Goal: Complete application form: Complete application form

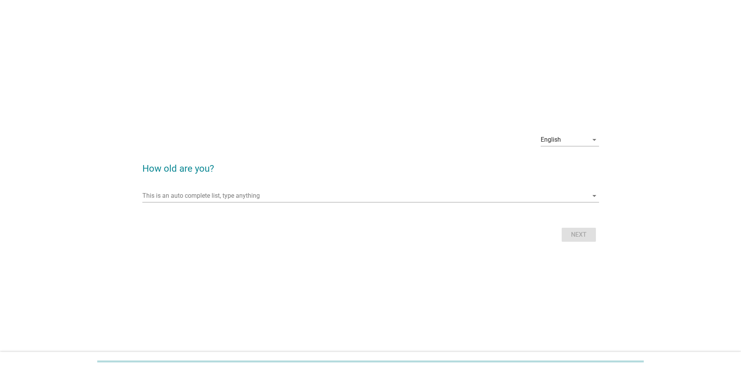
click at [237, 64] on div "This is an auto complete list, type anything arrow_drop_down" at bounding box center [370, 199] width 457 height 20
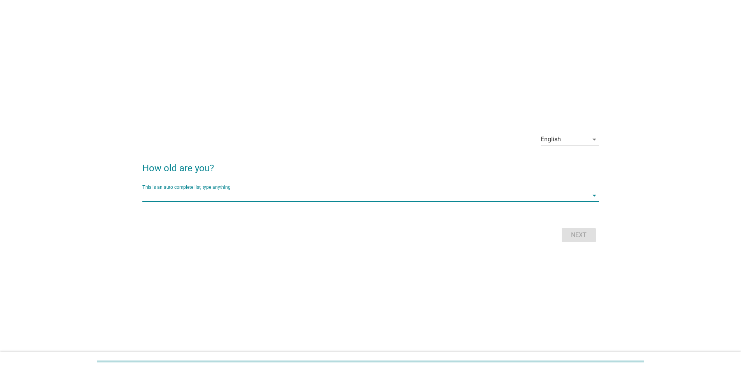
click at [203, 64] on input "This is an auto complete list, type anything" at bounding box center [365, 195] width 446 height 12
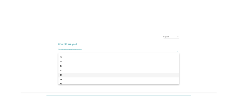
scroll to position [117, 0]
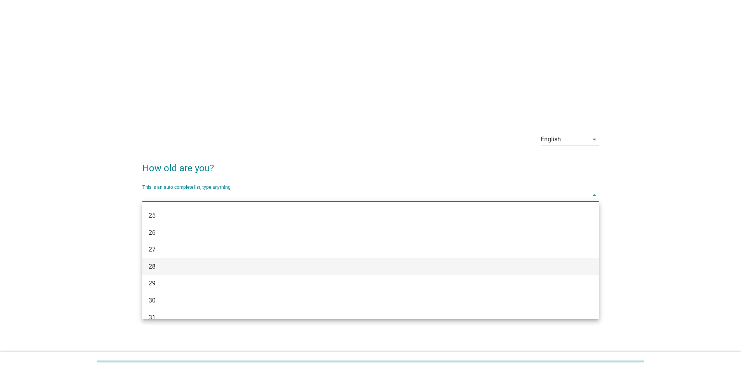
click at [173, 64] on div "28" at bounding box center [370, 266] width 457 height 17
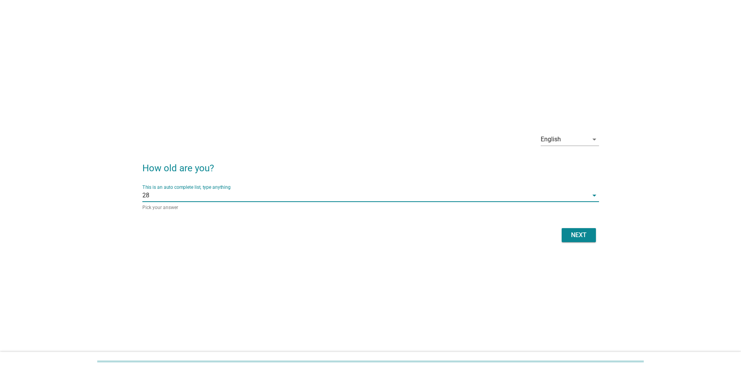
click at [237, 64] on div "Next" at bounding box center [579, 234] width 22 height 9
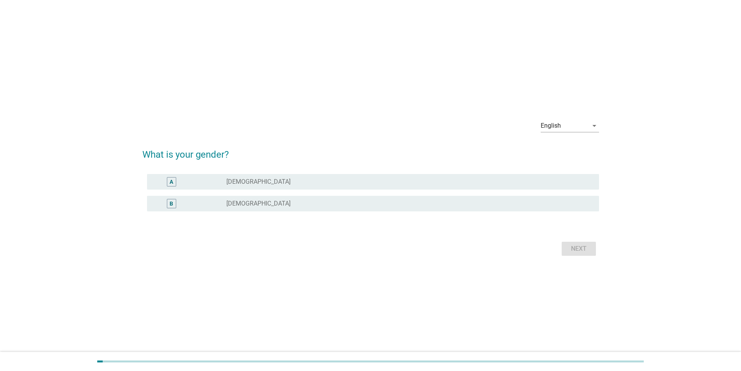
click at [210, 64] on div "B radio_button_unchecked [DEMOGRAPHIC_DATA]" at bounding box center [373, 204] width 452 height 16
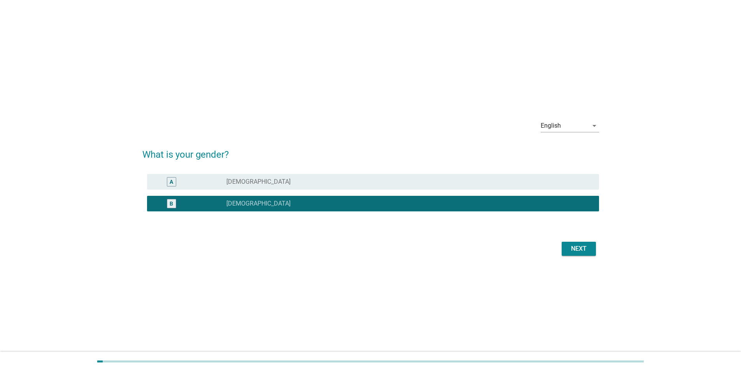
click at [237, 64] on div "Next" at bounding box center [579, 248] width 22 height 9
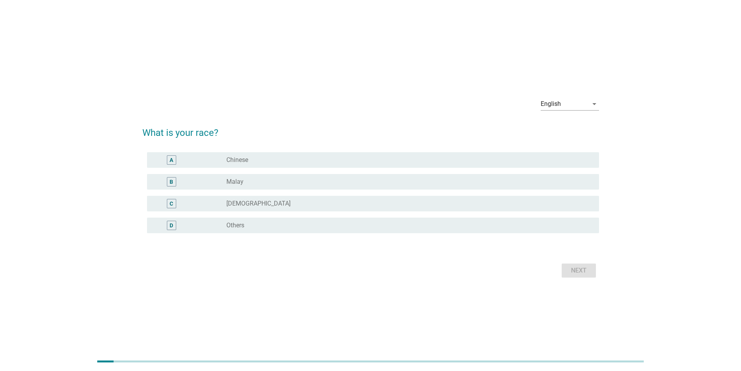
drag, startPoint x: 269, startPoint y: 185, endPoint x: 304, endPoint y: 185, distance: 35.0
click at [237, 64] on div "radio_button_unchecked Malay" at bounding box center [406, 182] width 360 height 8
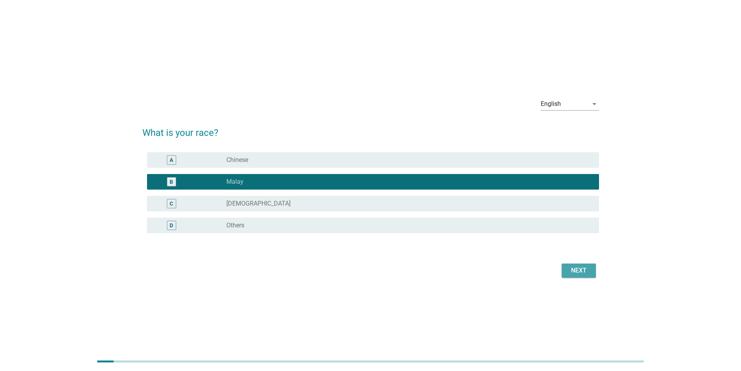
click at [237, 64] on div "Next" at bounding box center [579, 270] width 22 height 9
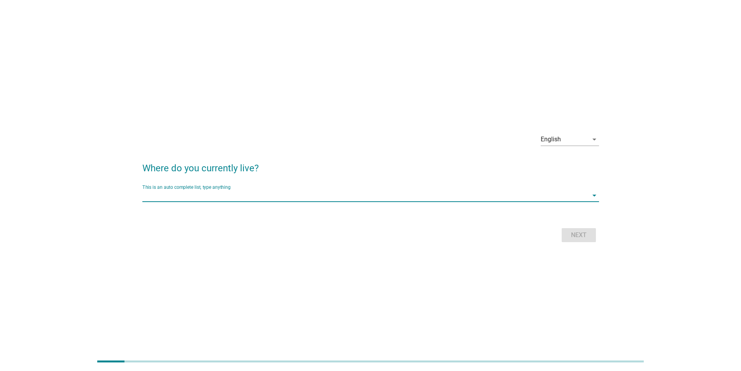
click at [214, 64] on input "This is an auto complete list, type anything" at bounding box center [365, 195] width 446 height 12
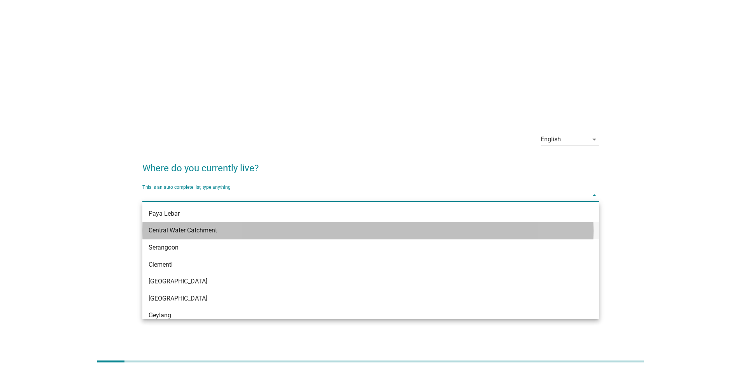
click at [191, 64] on div "Central Water Catchment" at bounding box center [352, 230] width 407 height 9
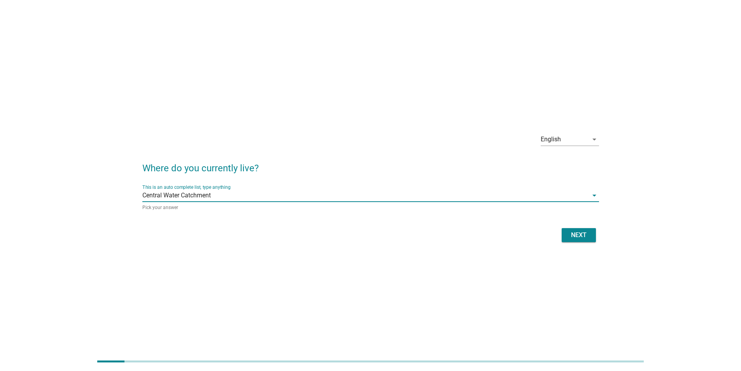
click at [237, 64] on div "Next" at bounding box center [579, 234] width 22 height 9
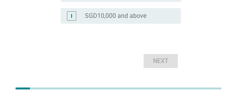
scroll to position [382, 0]
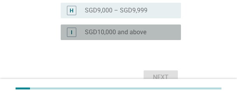
click at [106, 34] on label "SGD10,000 and above" at bounding box center [115, 32] width 61 height 8
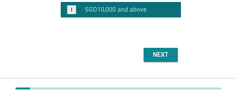
scroll to position [421, 0]
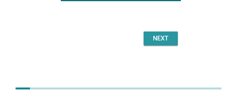
click at [169, 39] on div "Next" at bounding box center [161, 38] width 22 height 9
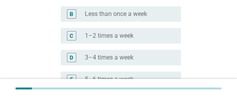
scroll to position [156, 0]
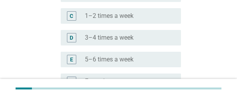
click at [114, 39] on label "3–4 times a week" at bounding box center [109, 38] width 49 height 8
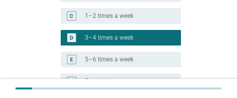
drag, startPoint x: 141, startPoint y: 63, endPoint x: 146, endPoint y: 62, distance: 4.7
click at [141, 63] on div "radio_button_unchecked 5–6 times a week" at bounding box center [127, 60] width 84 height 8
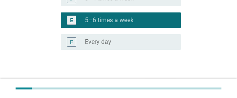
scroll to position [244, 0]
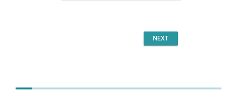
click at [160, 41] on div "Next" at bounding box center [161, 38] width 22 height 9
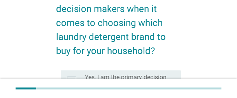
scroll to position [117, 0]
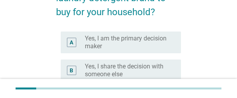
click at [112, 39] on label "Yes, I am the primary decision maker" at bounding box center [127, 43] width 84 height 16
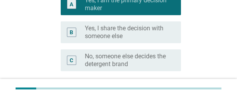
scroll to position [195, 0]
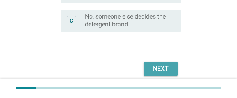
click at [161, 64] on div "Next" at bounding box center [161, 68] width 22 height 9
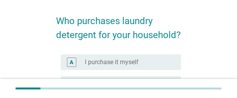
scroll to position [78, 0]
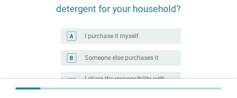
click at [122, 37] on label "I purchase it myself" at bounding box center [112, 36] width 54 height 8
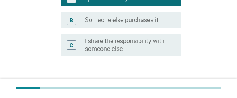
scroll to position [170, 0]
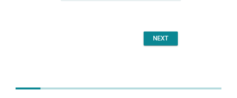
click at [165, 43] on button "Next" at bounding box center [161, 39] width 34 height 14
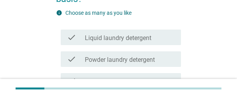
scroll to position [117, 0]
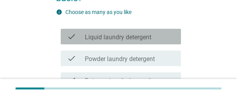
click at [123, 36] on label "Liquid laundry detergent" at bounding box center [118, 37] width 67 height 8
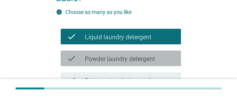
click at [116, 57] on label "Powder laundry detergent" at bounding box center [120, 59] width 70 height 8
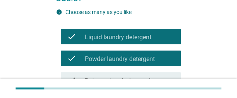
scroll to position [156, 0]
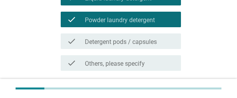
click at [108, 43] on label "Detergent pods / capsules" at bounding box center [121, 42] width 72 height 8
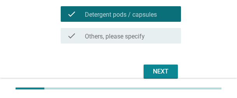
scroll to position [216, 0]
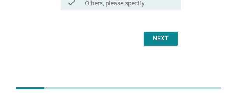
click at [160, 44] on button "Next" at bounding box center [161, 39] width 34 height 14
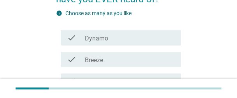
scroll to position [117, 0]
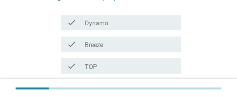
click at [105, 28] on div "check check_box_outline_blank Dynamo" at bounding box center [121, 23] width 120 height 16
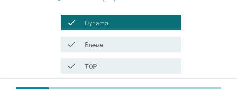
click at [103, 44] on label "Breeze" at bounding box center [94, 45] width 18 height 8
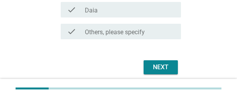
scroll to position [245, 0]
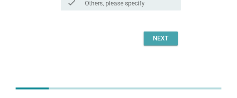
click at [167, 38] on div "Next" at bounding box center [161, 38] width 22 height 9
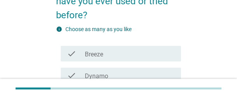
scroll to position [117, 0]
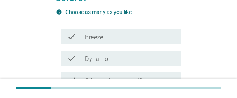
click at [112, 39] on div "check_box_outline_blank Breeze" at bounding box center [130, 36] width 90 height 9
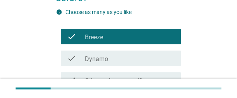
click at [110, 37] on div "check_box_outline_blank Breeze" at bounding box center [130, 36] width 90 height 9
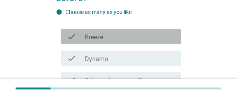
click at [110, 36] on div "check_box_outline_blank Breeze" at bounding box center [130, 36] width 90 height 9
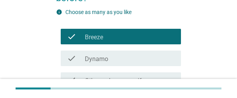
click at [99, 61] on label "Dynamo" at bounding box center [96, 59] width 23 height 8
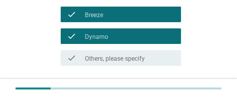
scroll to position [194, 0]
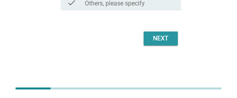
click at [155, 40] on div "Next" at bounding box center [161, 38] width 22 height 9
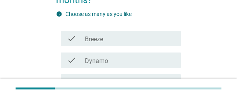
scroll to position [117, 0]
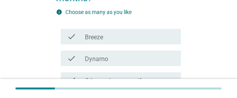
click at [109, 32] on div "check_box_outline_blank Breeze" at bounding box center [130, 36] width 90 height 9
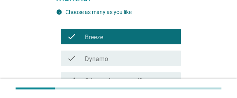
click at [107, 54] on div "check_box Dynamo" at bounding box center [130, 58] width 90 height 9
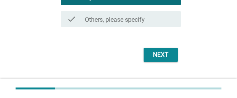
scroll to position [194, 0]
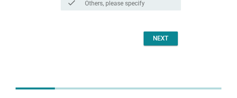
click at [161, 39] on div "Next" at bounding box center [161, 38] width 22 height 9
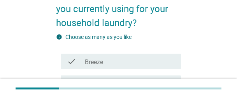
scroll to position [117, 0]
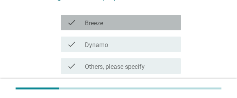
click at [124, 22] on div "check_box_outline_blank Breeze" at bounding box center [130, 22] width 90 height 9
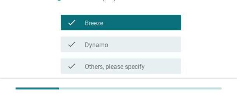
click at [113, 46] on div "check_box Dynamo" at bounding box center [130, 44] width 90 height 9
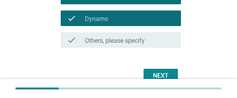
scroll to position [180, 0]
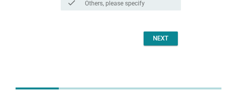
click at [149, 39] on button "Next" at bounding box center [161, 39] width 34 height 14
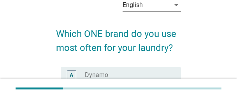
scroll to position [78, 0]
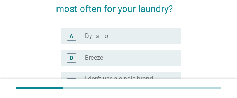
click at [135, 40] on div "radio_button_unchecked Dynamo" at bounding box center [127, 36] width 84 height 8
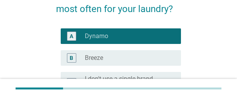
click at [124, 53] on div "radio_button_unchecked Breeze" at bounding box center [130, 57] width 90 height 9
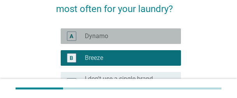
click at [121, 38] on div "radio_button_unchecked Dynamo" at bounding box center [127, 36] width 84 height 8
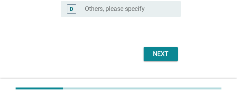
scroll to position [192, 0]
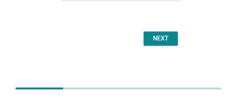
click at [161, 42] on div "Next" at bounding box center [161, 38] width 22 height 9
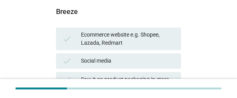
scroll to position [117, 0]
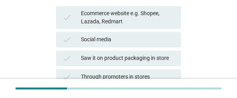
click at [144, 35] on div "Social media" at bounding box center [128, 39] width 94 height 9
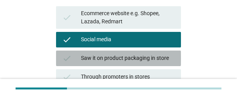
click at [124, 63] on div "check Saw it on product packaging in store" at bounding box center [118, 59] width 125 height 16
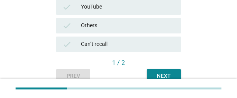
scroll to position [379, 0]
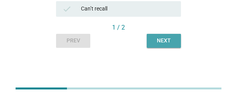
click at [172, 43] on div "Next" at bounding box center [164, 41] width 22 height 8
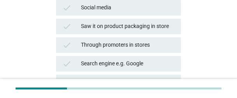
scroll to position [156, 0]
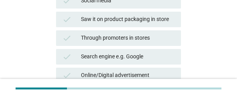
click at [148, 29] on div "check Through promoters in stores" at bounding box center [118, 38] width 128 height 19
click at [123, 57] on div "Search engine e.g. Google" at bounding box center [128, 56] width 94 height 9
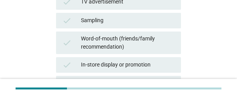
scroll to position [379, 0]
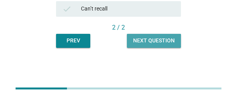
click at [170, 42] on div "Next question" at bounding box center [154, 41] width 42 height 8
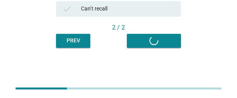
scroll to position [0, 0]
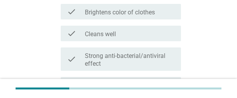
drag, startPoint x: 122, startPoint y: 42, endPoint x: 121, endPoint y: 53, distance: 11.0
click at [122, 42] on div "check check_box_outline_blank Cleans well" at bounding box center [118, 34] width 125 height 22
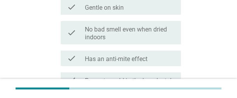
click at [115, 43] on div "check check_box_outline_blank No bad smell even when dried indoors" at bounding box center [121, 32] width 120 height 23
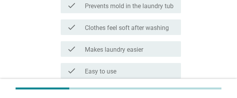
scroll to position [311, 0]
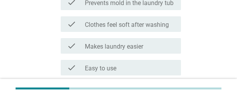
click at [116, 43] on label "Makes laundry easier" at bounding box center [114, 47] width 58 height 8
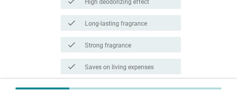
scroll to position [594, 0]
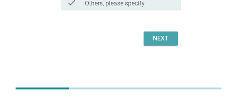
click at [174, 39] on button "Next" at bounding box center [161, 39] width 34 height 14
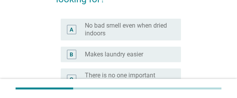
scroll to position [156, 0]
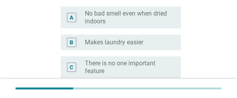
click at [106, 19] on label "No bad smell even when dried indoors" at bounding box center [127, 18] width 84 height 16
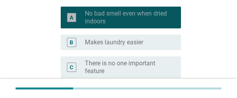
click at [104, 40] on label "Makes laundry easier" at bounding box center [114, 43] width 58 height 8
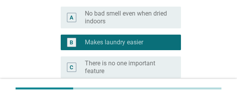
click at [113, 25] on div "A radio_button_unchecked No bad smell even when dried indoors" at bounding box center [121, 18] width 120 height 22
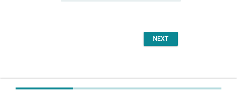
scroll to position [254, 0]
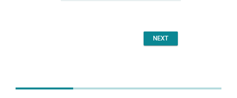
click at [170, 44] on button "Next" at bounding box center [161, 39] width 34 height 14
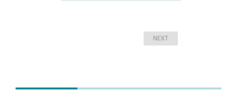
scroll to position [272, 0]
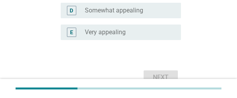
click at [119, 32] on label "Very appealing" at bounding box center [105, 32] width 41 height 8
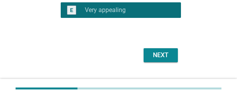
scroll to position [311, 0]
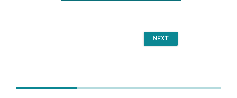
click at [170, 42] on div "Next" at bounding box center [161, 38] width 22 height 9
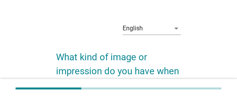
scroll to position [0, 0]
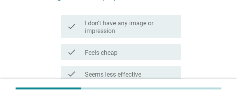
click at [129, 28] on label "I don't have any image or impression" at bounding box center [130, 27] width 90 height 16
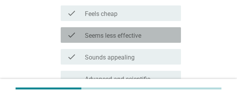
click at [128, 35] on label "Seems less effective" at bounding box center [113, 36] width 56 height 8
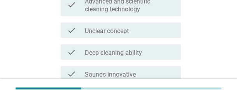
click at [121, 23] on div "check check_box_outline_blank Unclear concept" at bounding box center [121, 31] width 120 height 16
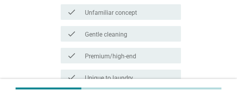
scroll to position [465, 0]
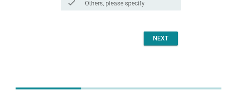
click at [169, 40] on div "Next" at bounding box center [161, 38] width 22 height 9
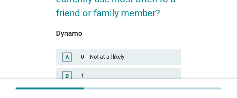
scroll to position [117, 0]
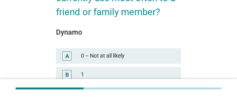
click at [111, 31] on div "Dynamo" at bounding box center [118, 32] width 125 height 11
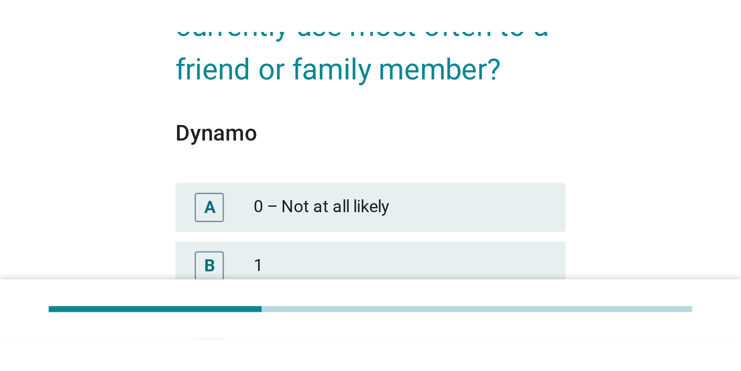
scroll to position [42, 0]
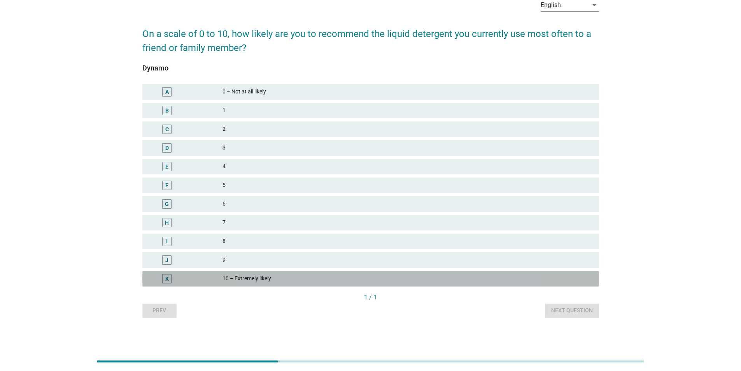
drag, startPoint x: 277, startPoint y: 275, endPoint x: 406, endPoint y: 280, distance: 129.2
click at [237, 64] on div "10 – Extremely likely" at bounding box center [408, 278] width 370 height 9
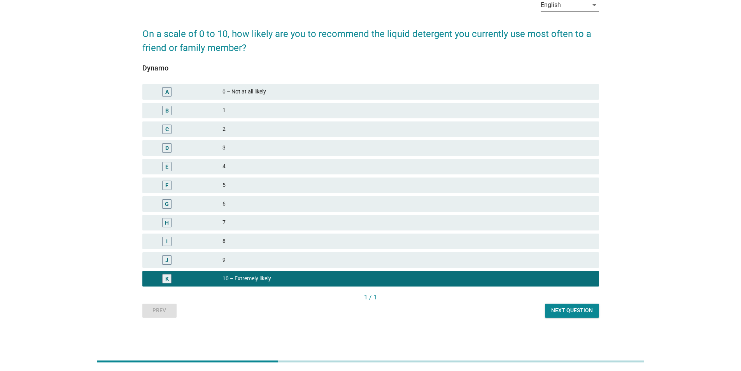
click at [237, 64] on div "9" at bounding box center [408, 259] width 370 height 9
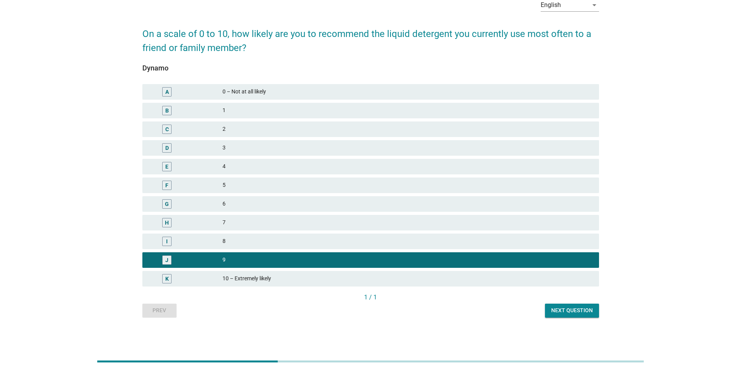
click at [237, 64] on div "Next question" at bounding box center [572, 310] width 42 height 8
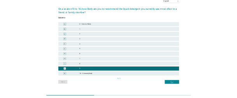
scroll to position [0, 0]
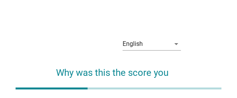
click at [178, 45] on icon "arrow_drop_down" at bounding box center [176, 43] width 9 height 9
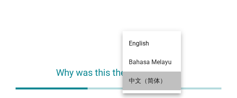
click at [147, 64] on div "中文（简体）" at bounding box center [152, 80] width 46 height 9
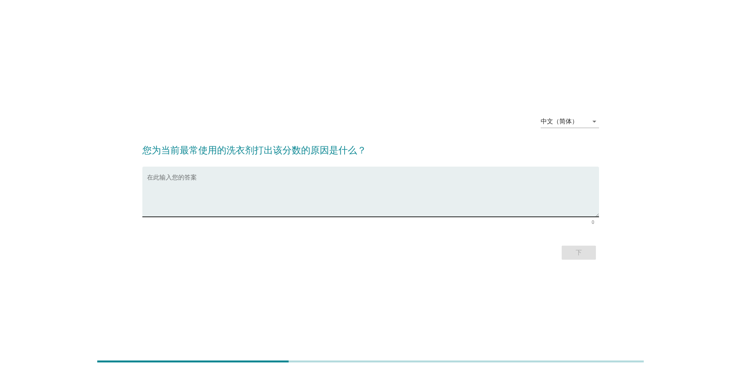
click at [169, 64] on textarea "在此输入您的答案" at bounding box center [373, 196] width 452 height 41
type textarea "It offers good cleaning performance at a reasonable price, providing value for …"
click at [237, 64] on div "下" at bounding box center [579, 252] width 22 height 9
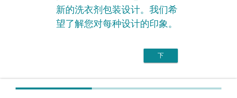
scroll to position [94, 0]
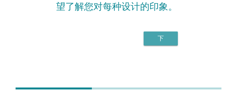
click at [161, 34] on div "下" at bounding box center [161, 38] width 22 height 9
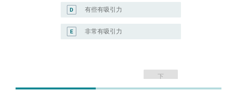
scroll to position [224, 0]
click at [95, 34] on label "非常有吸引力" at bounding box center [103, 32] width 37 height 8
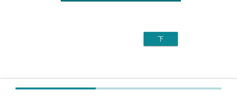
scroll to position [263, 0]
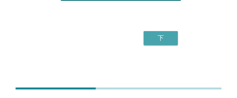
click at [168, 41] on div "下" at bounding box center [161, 37] width 22 height 9
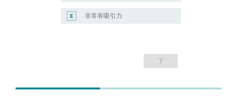
scroll to position [224, 0]
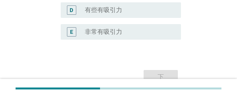
click at [131, 33] on div "radio_button_unchecked 非常有吸引力" at bounding box center [127, 32] width 84 height 8
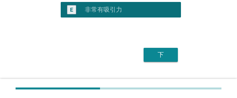
scroll to position [263, 0]
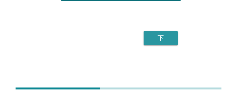
click at [161, 40] on div "下" at bounding box center [161, 37] width 22 height 9
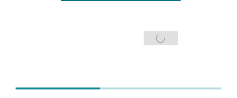
scroll to position [0, 0]
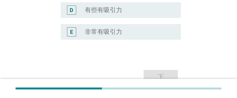
click at [135, 30] on div "radio_button_unchecked 非常有吸引力" at bounding box center [127, 32] width 84 height 8
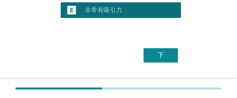
scroll to position [263, 0]
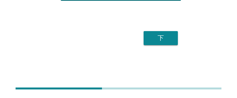
click at [163, 34] on div "下" at bounding box center [161, 37] width 22 height 9
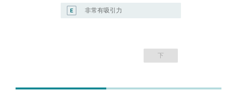
scroll to position [224, 0]
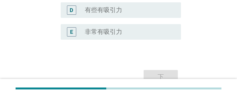
click at [123, 34] on div "radio_button_unchecked 非常有吸引力" at bounding box center [127, 32] width 84 height 8
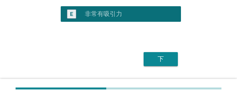
scroll to position [263, 0]
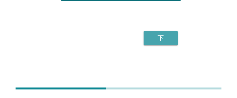
click at [168, 38] on div "下" at bounding box center [161, 37] width 22 height 9
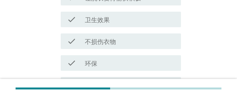
scroll to position [350, 0]
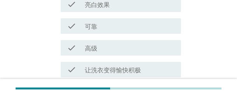
click at [109, 26] on div "check_box_outline_blank 可靠" at bounding box center [130, 25] width 90 height 9
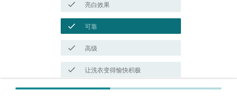
click at [108, 47] on div "check_box_outline_blank 高级" at bounding box center [130, 47] width 90 height 9
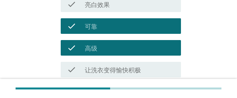
click at [105, 64] on label "让洗衣变得愉快积极" at bounding box center [113, 71] width 56 height 8
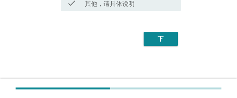
scroll to position [679, 0]
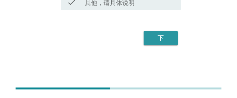
click at [164, 41] on div "下" at bounding box center [161, 37] width 22 height 9
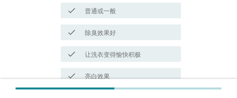
scroll to position [195, 0]
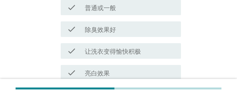
click at [111, 49] on label "让洗衣变得愉快积极" at bounding box center [113, 52] width 56 height 8
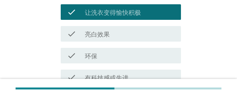
click at [115, 54] on div "check_box_outline_blank 环保" at bounding box center [130, 55] width 90 height 9
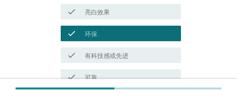
scroll to position [272, 0]
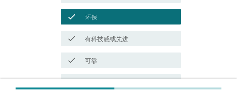
click at [114, 37] on label "有科技感或先进" at bounding box center [107, 39] width 44 height 8
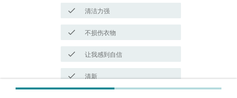
scroll to position [679, 0]
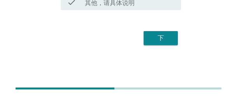
click at [170, 40] on div "下" at bounding box center [161, 37] width 22 height 9
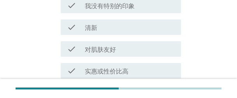
scroll to position [195, 0]
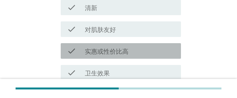
click at [111, 49] on label "实惠或性价比高" at bounding box center [107, 52] width 44 height 8
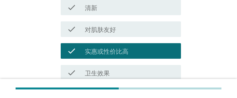
click at [105, 64] on div "check check_box_outline_blank 卫生效果" at bounding box center [118, 73] width 125 height 22
click at [115, 4] on div "check_box_outline_blank 清新" at bounding box center [130, 7] width 90 height 9
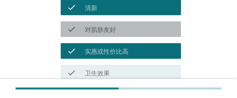
click at [117, 25] on div "check_box_outline_blank 对肌肤友好" at bounding box center [130, 29] width 90 height 9
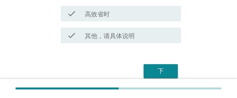
scroll to position [679, 0]
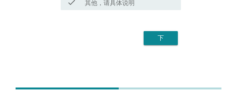
click at [175, 39] on button "下" at bounding box center [161, 38] width 34 height 14
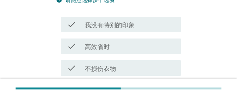
scroll to position [195, 0]
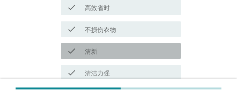
click at [107, 47] on div "check_box_outline_blank 清新" at bounding box center [130, 50] width 90 height 9
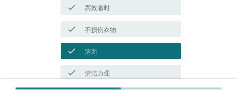
click at [107, 64] on label "清洁力强" at bounding box center [97, 74] width 25 height 8
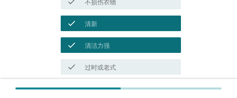
scroll to position [272, 0]
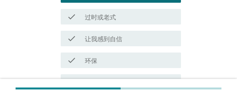
click at [116, 40] on label "让我感到自信" at bounding box center [103, 39] width 37 height 8
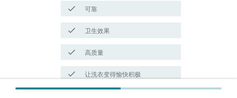
scroll to position [679, 0]
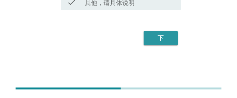
click at [155, 42] on div "下" at bounding box center [161, 37] width 22 height 9
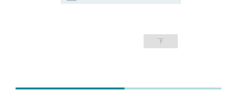
scroll to position [238, 0]
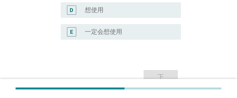
click at [128, 35] on div "radio_button_unchecked 一定会想使用" at bounding box center [127, 32] width 84 height 8
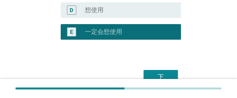
click at [165, 64] on button "下" at bounding box center [161, 77] width 34 height 14
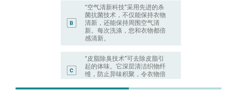
scroll to position [175, 0]
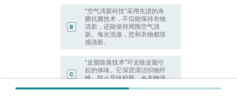
click at [137, 59] on label "“皮脂除臭技术”可去除皮脂引起的体味。它深层清洁织物纤维，防止异味积聚，令衣物倍感洁净。" at bounding box center [127, 74] width 84 height 31
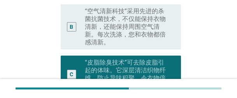
click at [131, 18] on label "“空气清新科技”采用先进的杀菌抗菌技术，不仅能保持衣物清新，还能保持周围空气清新。每次洗涤，您和衣物都倍感清新。" at bounding box center [127, 26] width 84 height 39
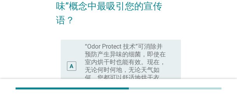
scroll to position [97, 0]
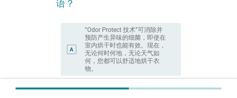
click at [151, 32] on label "“Odor Protect 技术”可消除并预防产生异味的细菌，即使在室内烘干时也能有效。现在，无论何时何地，无论天气如何，您都可以舒适地烘干衣物。" at bounding box center [127, 49] width 84 height 47
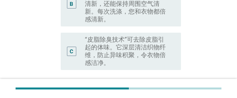
scroll to position [253, 0]
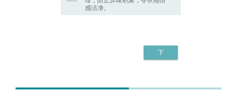
click at [158, 46] on button "下" at bounding box center [161, 53] width 34 height 14
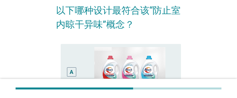
scroll to position [78, 0]
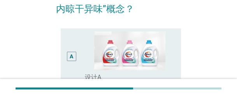
click at [77, 44] on div "A" at bounding box center [76, 57] width 18 height 50
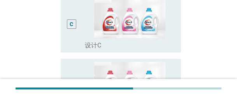
scroll to position [349, 0]
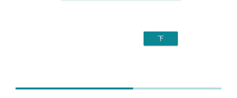
click at [165, 43] on button "下" at bounding box center [161, 39] width 34 height 14
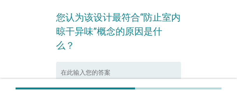
scroll to position [73, 0]
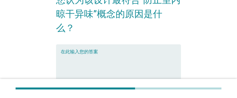
click at [142, 54] on textarea "在此输入您的答案" at bounding box center [121, 74] width 120 height 41
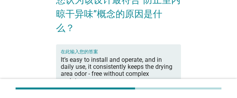
type textarea "It’s easy to install and operate, and in daily use, it consistently keeps the d…"
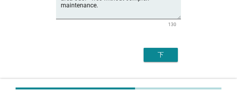
scroll to position [151, 0]
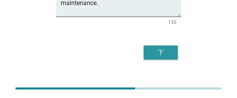
click at [168, 48] on div "下" at bounding box center [161, 52] width 22 height 9
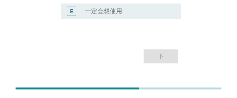
scroll to position [224, 0]
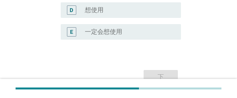
click at [117, 36] on div "radio_button_unchecked 一定会想使用" at bounding box center [130, 31] width 90 height 9
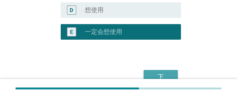
click at [166, 64] on div "下" at bounding box center [161, 76] width 22 height 9
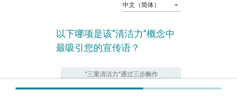
scroll to position [78, 0]
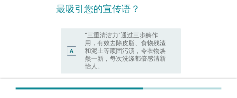
click at [140, 51] on label "“三重清洁力”通过三步酶作用，有效去除皮脂、食物残渣和泥土等顽固污渍，令衣物焕然一新，每次洗涤都倍感清新怡人。" at bounding box center [127, 51] width 84 height 39
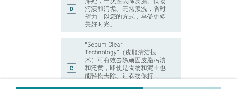
scroll to position [233, 0]
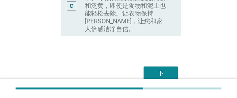
drag, startPoint x: 117, startPoint y: 11, endPoint x: 174, endPoint y: 14, distance: 57.7
click at [117, 11] on label "“Sebum Clear Technology”（皮脂清洁技术）可有效去除顽固皮脂污渍和泛黄，即使是食物和泥土也能轻松去除。让衣物保持[PERSON_NAME…" at bounding box center [127, 6] width 84 height 54
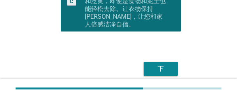
scroll to position [261, 0]
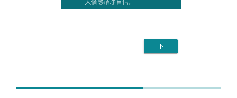
click at [173, 39] on button "下" at bounding box center [161, 46] width 34 height 14
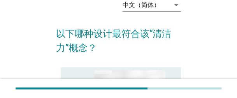
scroll to position [78, 0]
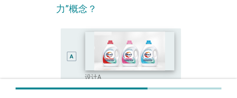
click at [162, 40] on img at bounding box center [129, 51] width 89 height 39
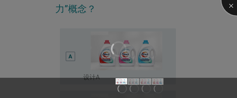
click at [230, 7] on div at bounding box center [236, -1] width 31 height 31
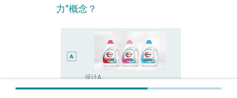
click at [77, 63] on div "A" at bounding box center [76, 57] width 18 height 50
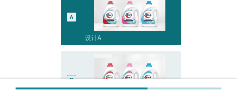
scroll to position [156, 0]
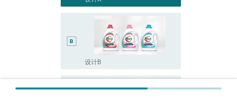
drag, startPoint x: 63, startPoint y: 45, endPoint x: 222, endPoint y: 36, distance: 159.4
click at [63, 45] on div "B radio_button_unchecked 设计B" at bounding box center [121, 41] width 120 height 56
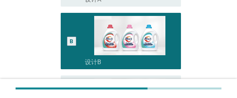
scroll to position [349, 0]
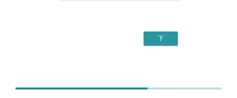
click at [168, 42] on div "下" at bounding box center [161, 38] width 22 height 9
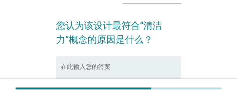
scroll to position [39, 0]
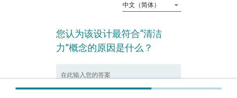
click at [158, 5] on div "中文（简体）" at bounding box center [141, 5] width 37 height 7
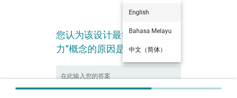
click at [150, 14] on div "English" at bounding box center [152, 12] width 46 height 9
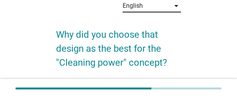
scroll to position [39, 0]
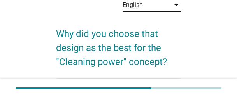
click at [149, 9] on div "English" at bounding box center [146, 5] width 47 height 12
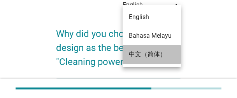
click at [148, 52] on div "中文（简体）" at bounding box center [152, 54] width 46 height 9
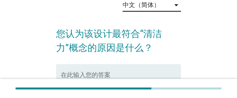
scroll to position [0, 0]
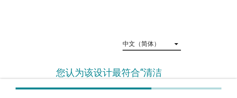
drag, startPoint x: 199, startPoint y: 40, endPoint x: 233, endPoint y: 35, distance: 33.9
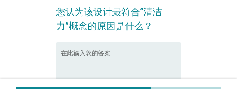
scroll to position [78, 0]
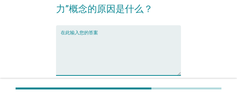
click at [127, 49] on textarea "在此输入您的答案" at bounding box center [121, 55] width 120 height 41
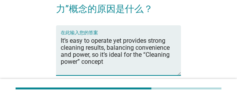
type textarea "It’s easy to operate yet provides strong cleaning results, balancing convenienc…"
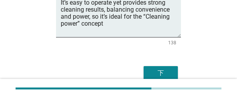
scroll to position [117, 0]
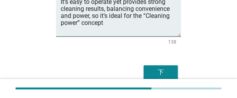
click at [158, 64] on div "下" at bounding box center [161, 72] width 22 height 9
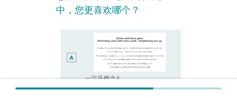
scroll to position [78, 0]
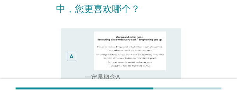
click at [74, 56] on div "A" at bounding box center [71, 56] width 9 height 9
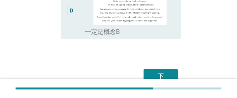
scroll to position [349, 0]
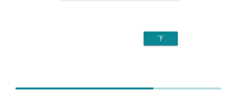
click at [178, 40] on div "下" at bounding box center [118, 38] width 125 height 19
click at [164, 40] on div "下" at bounding box center [161, 38] width 22 height 9
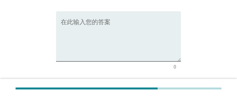
scroll to position [39, 0]
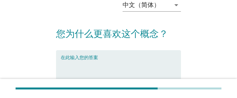
click at [143, 61] on textarea "在此输入您的答案" at bounding box center [121, 80] width 120 height 41
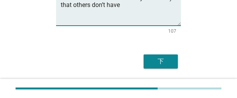
scroll to position [117, 0]
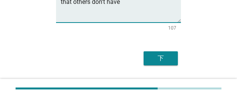
type textarea "It’s innovative – combining new tech (like smart sensors or eco - friendly form…"
click at [163, 57] on div "下" at bounding box center [161, 58] width 22 height 9
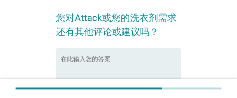
scroll to position [78, 0]
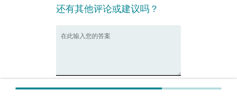
click at [130, 43] on textarea "在此输入您的答案" at bounding box center [121, 55] width 120 height 41
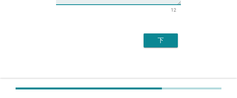
scroll to position [151, 0]
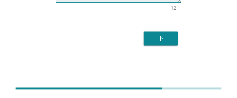
type textarea "No comments."
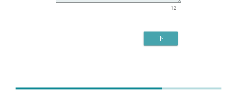
click at [169, 38] on div "下" at bounding box center [161, 38] width 22 height 9
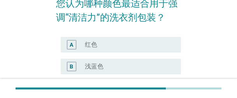
scroll to position [78, 0]
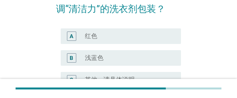
drag, startPoint x: 98, startPoint y: 32, endPoint x: 159, endPoint y: 42, distance: 61.9
click at [98, 32] on div "radio_button_unchecked 红色" at bounding box center [127, 36] width 84 height 8
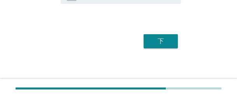
scroll to position [164, 0]
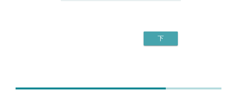
click at [158, 40] on div "下" at bounding box center [161, 38] width 22 height 9
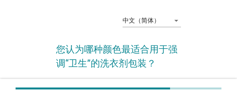
scroll to position [117, 0]
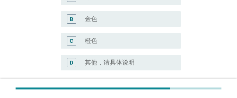
drag, startPoint x: 108, startPoint y: 39, endPoint x: 119, endPoint y: 39, distance: 10.9
click at [108, 39] on div "radio_button_unchecked 橙色" at bounding box center [127, 41] width 84 height 8
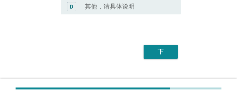
scroll to position [186, 0]
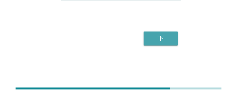
click at [166, 40] on div "下" at bounding box center [161, 38] width 22 height 9
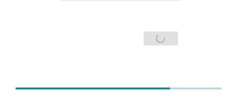
scroll to position [0, 0]
